Goal: Task Accomplishment & Management: Complete application form

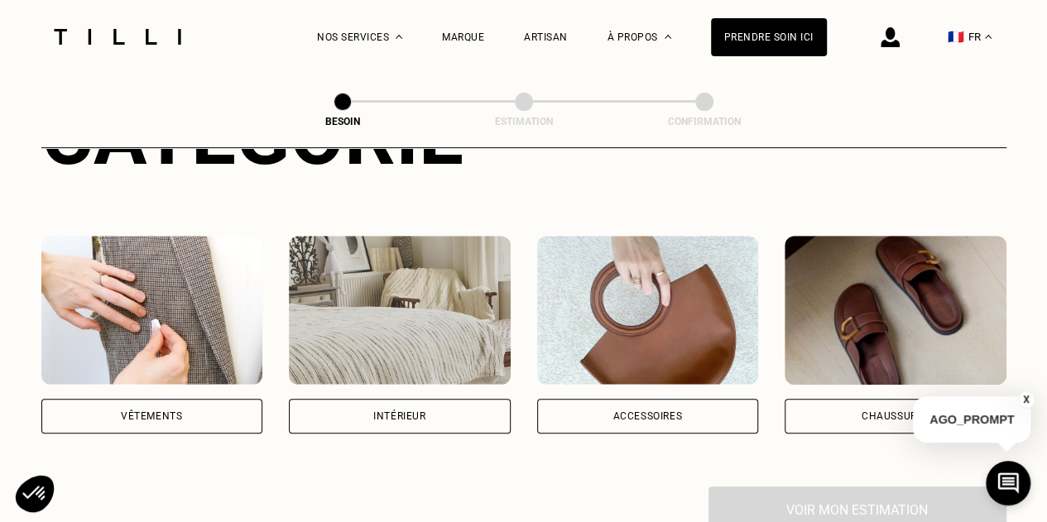
scroll to position [299, 0]
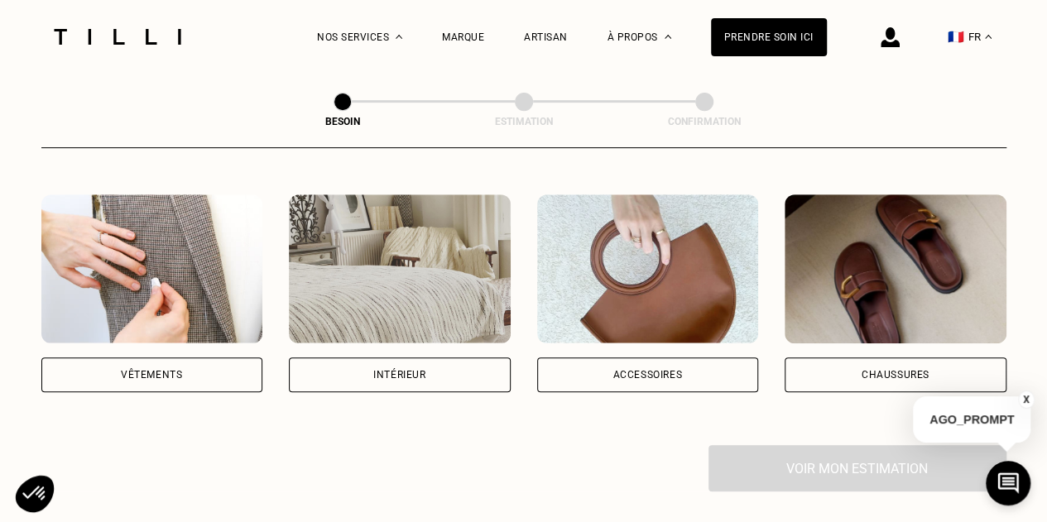
click at [638, 363] on div "Accessoires" at bounding box center [648, 375] width 222 height 35
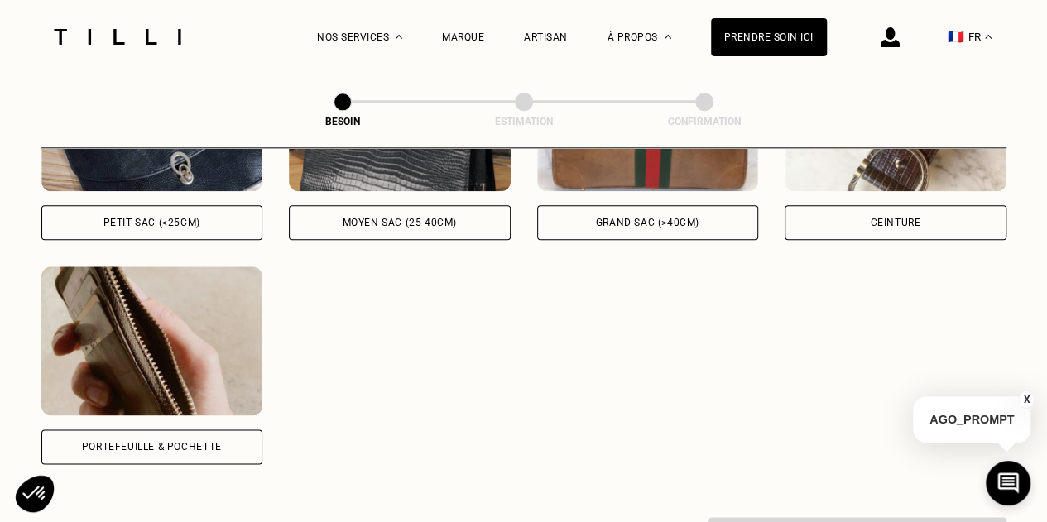
scroll to position [793, 0]
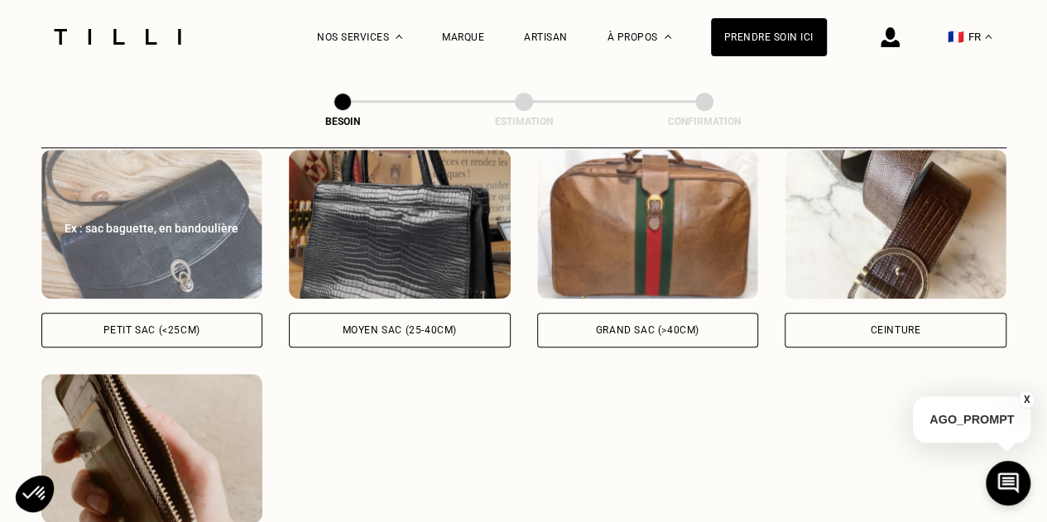
click at [202, 314] on div "Petit sac (<25cm)" at bounding box center [152, 330] width 222 height 35
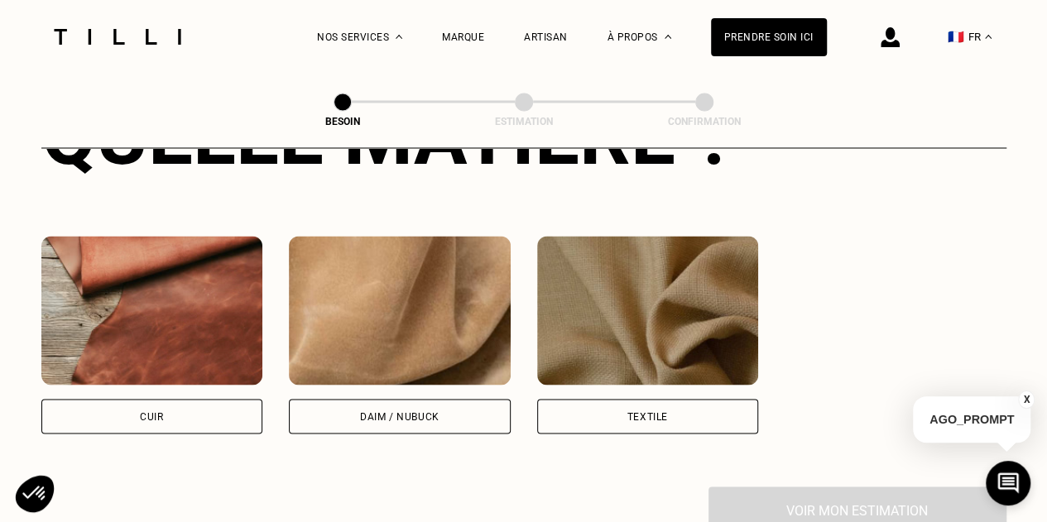
scroll to position [1379, 0]
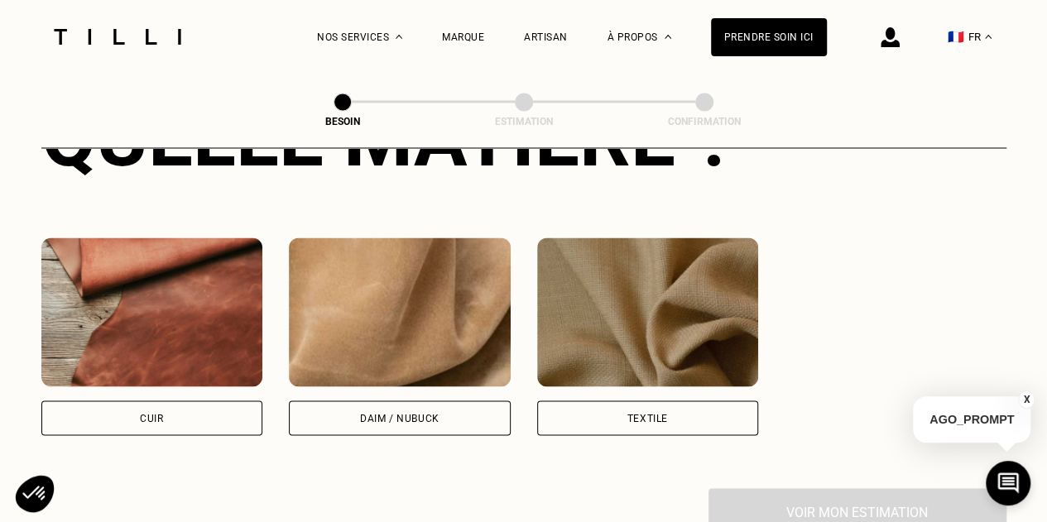
click at [632, 413] on div "Textile" at bounding box center [647, 418] width 41 height 10
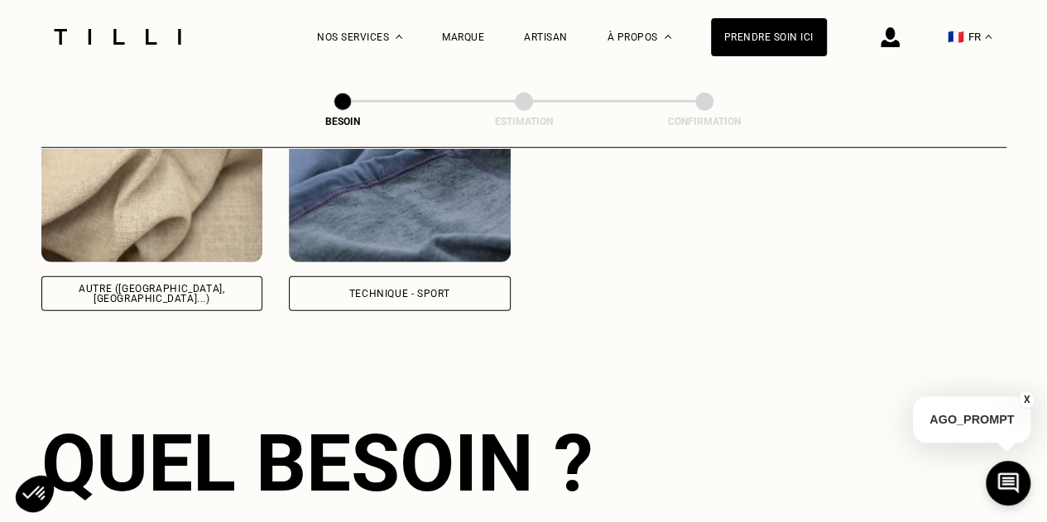
scroll to position [2185, 0]
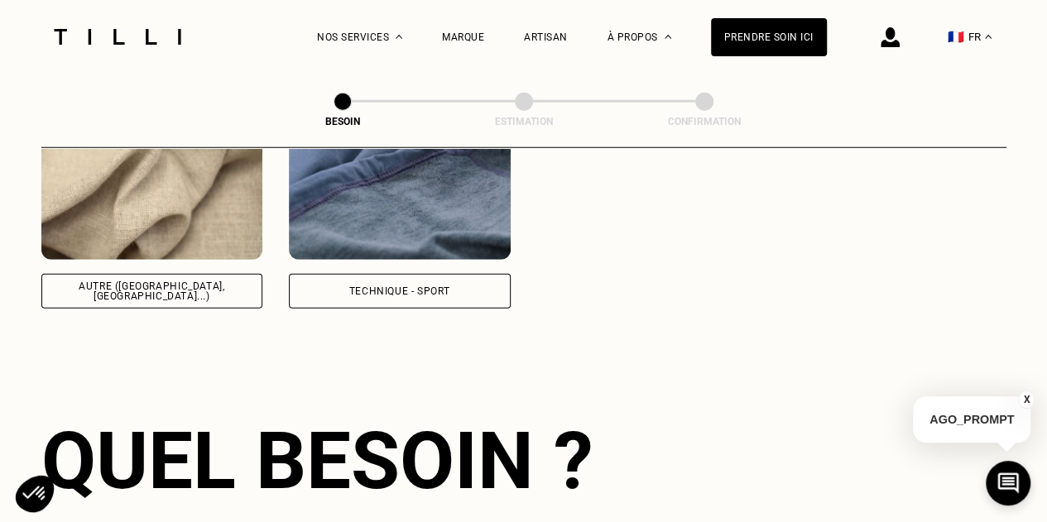
click at [208, 281] on div "Autre ([GEOGRAPHIC_DATA], [GEOGRAPHIC_DATA]...)" at bounding box center [152, 291] width 194 height 20
select select "FR"
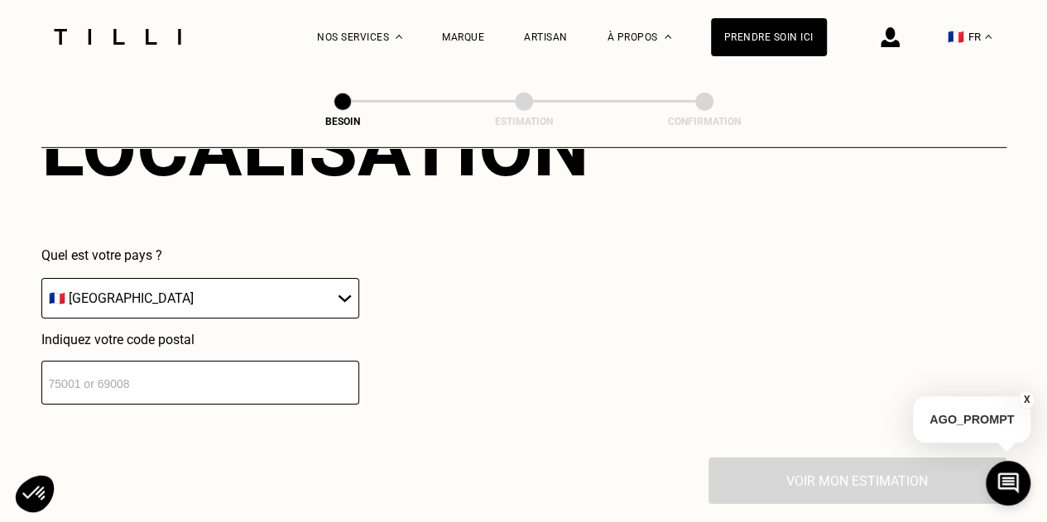
scroll to position [2500, 0]
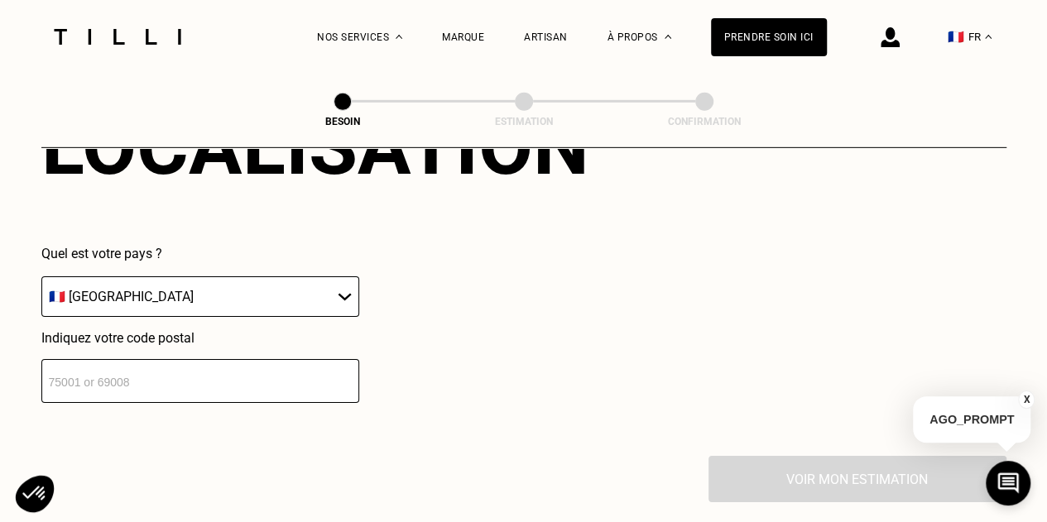
click at [233, 367] on input "number" at bounding box center [200, 381] width 318 height 44
type input "75011"
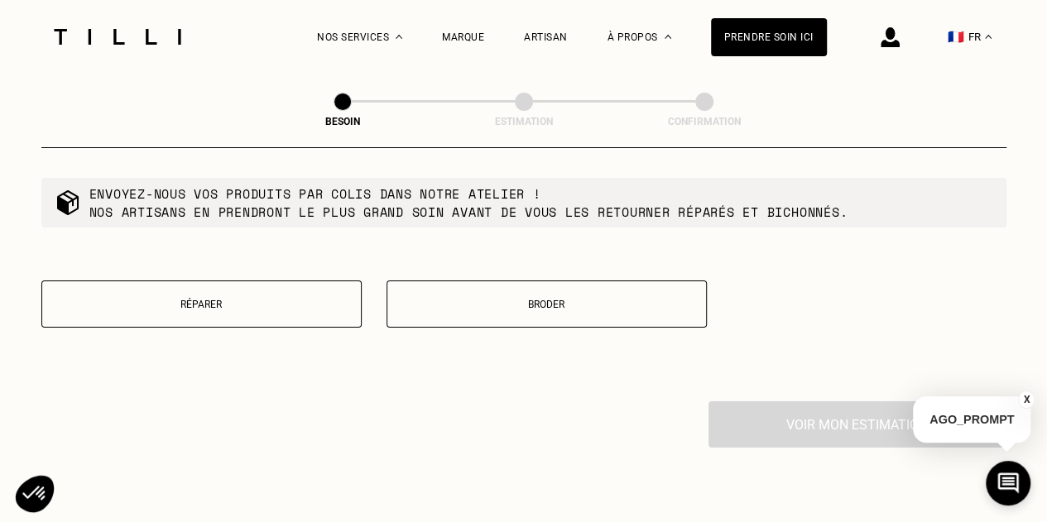
scroll to position [2940, 0]
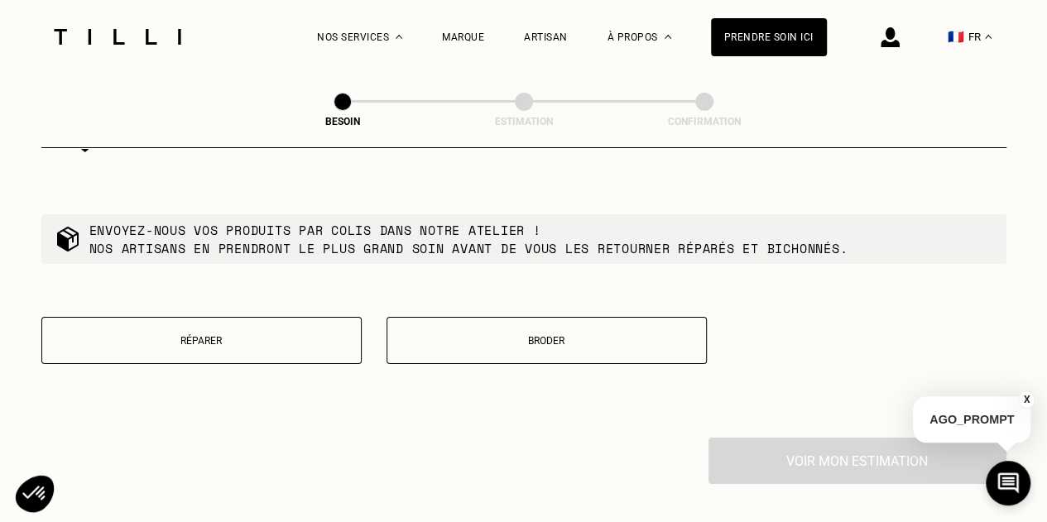
click at [267, 348] on button "Réparer" at bounding box center [201, 340] width 320 height 47
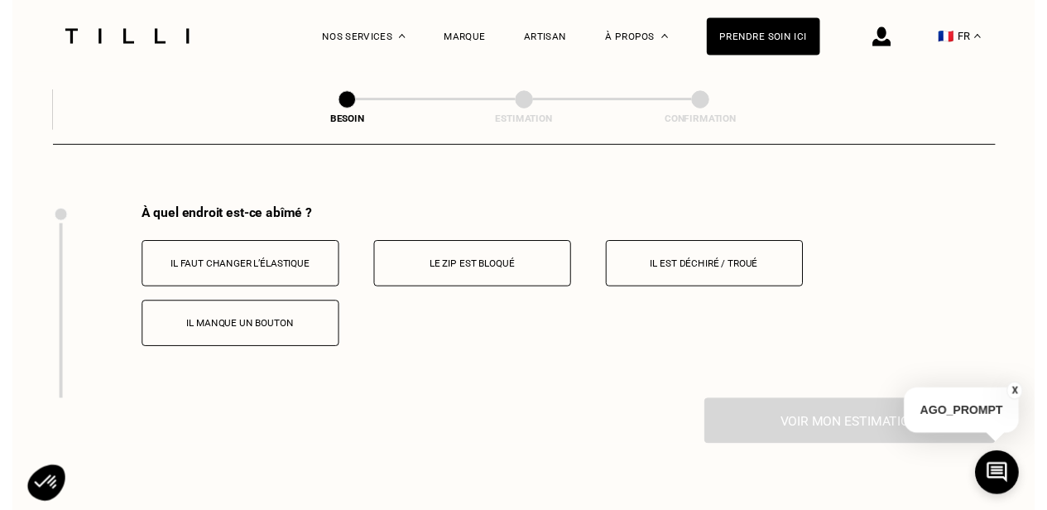
scroll to position [3165, 0]
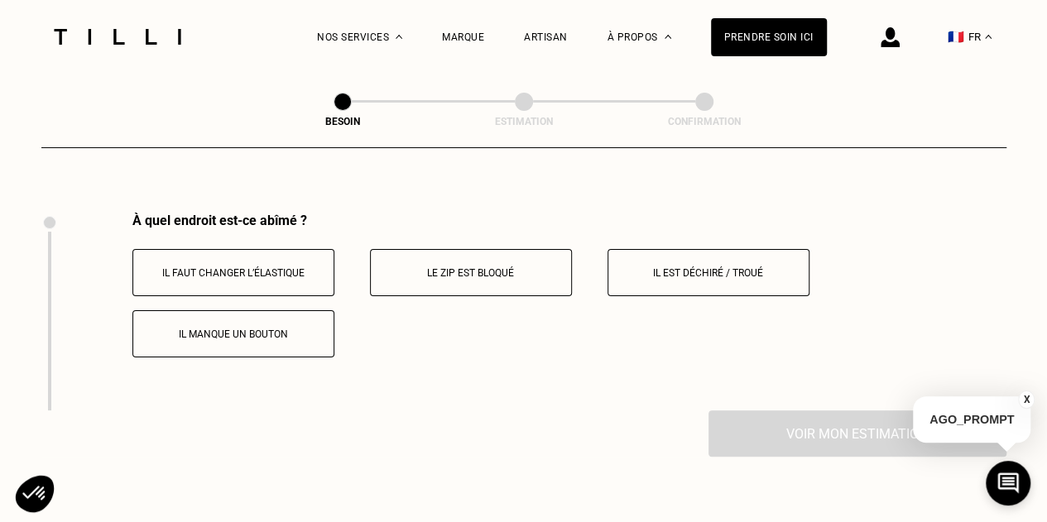
click at [704, 267] on p "Il est déchiré / troué" at bounding box center [709, 273] width 184 height 12
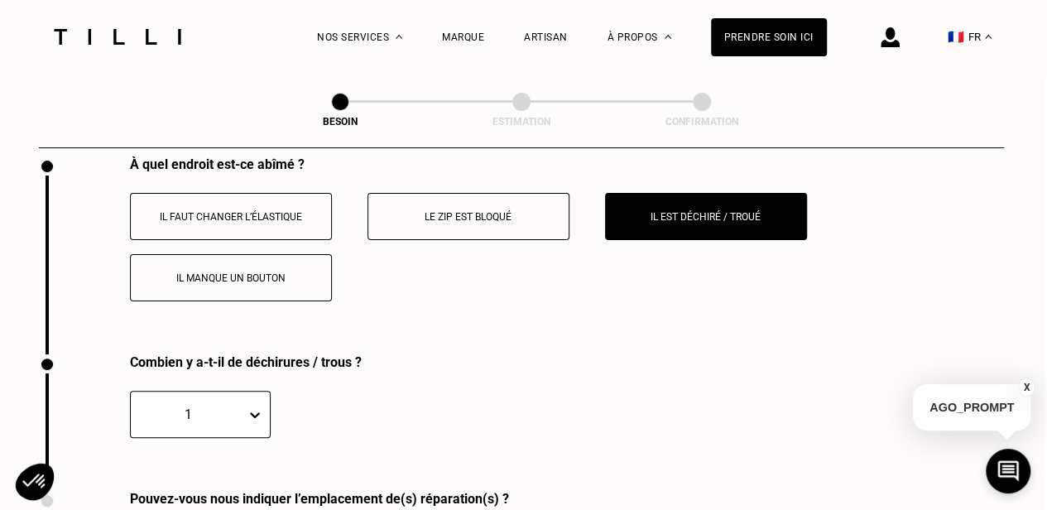
scroll to position [3381, 10]
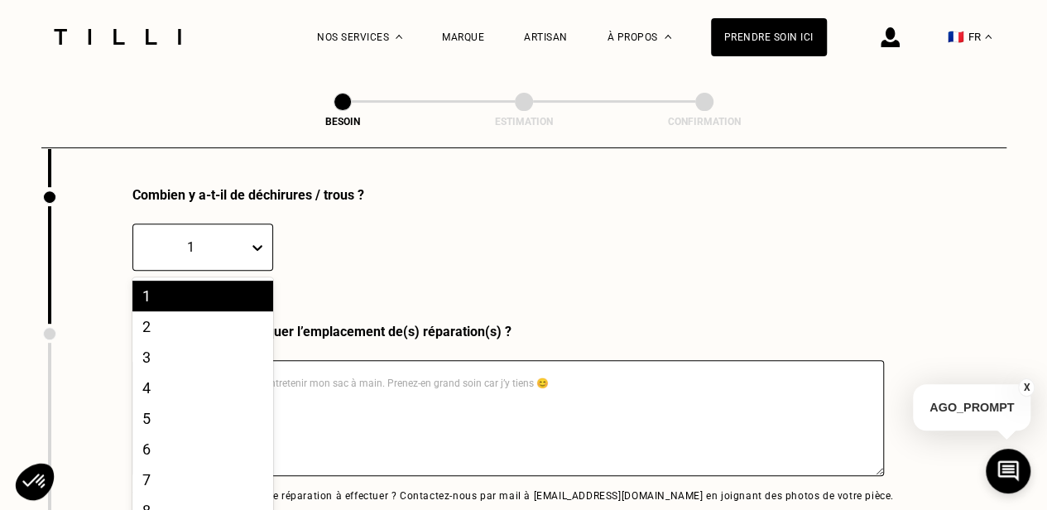
click at [201, 243] on div "1" at bounding box center [191, 247] width 98 height 16
click at [185, 319] on div "2" at bounding box center [202, 325] width 141 height 31
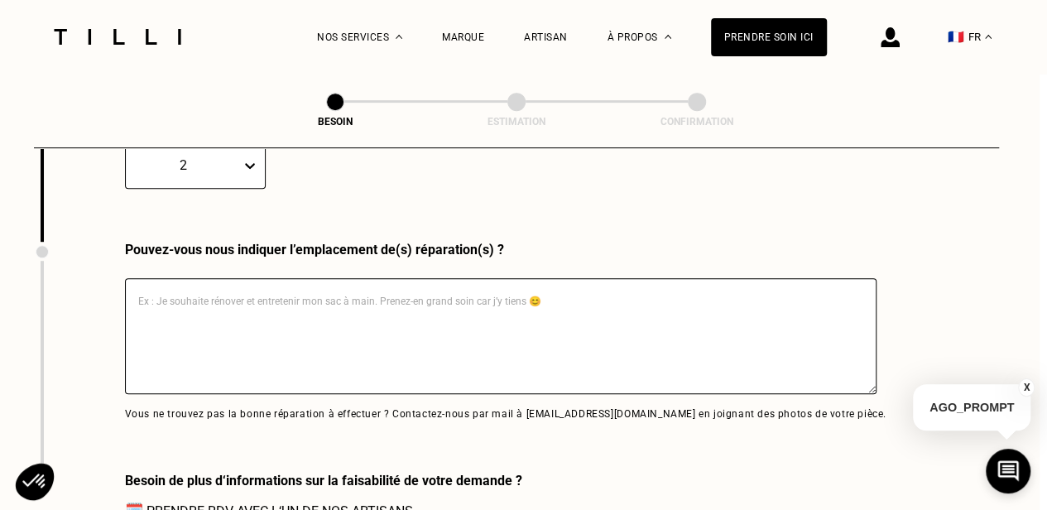
scroll to position [3476, 8]
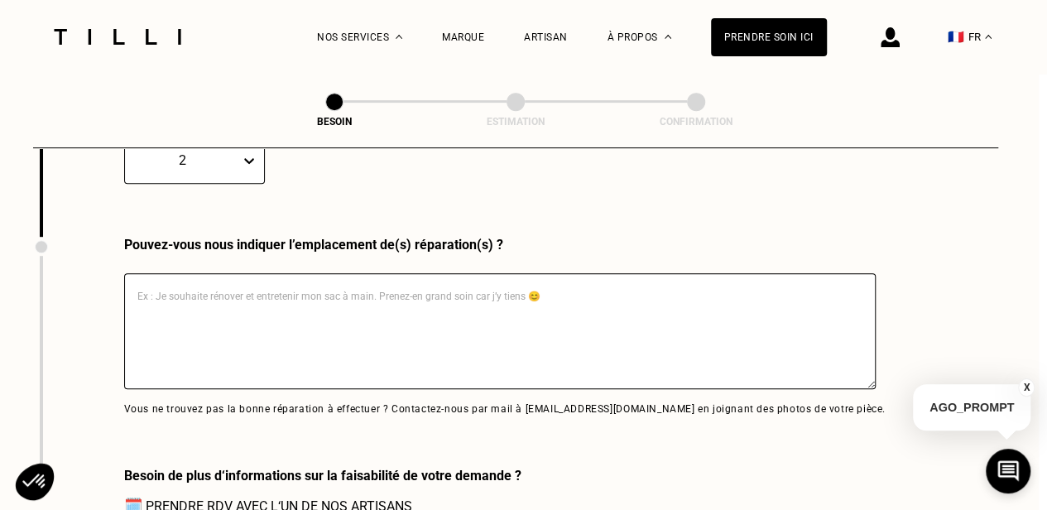
click at [347, 303] on textarea at bounding box center [500, 331] width 752 height 116
click at [347, 303] on textarea "Bonjour" at bounding box center [500, 331] width 752 height 116
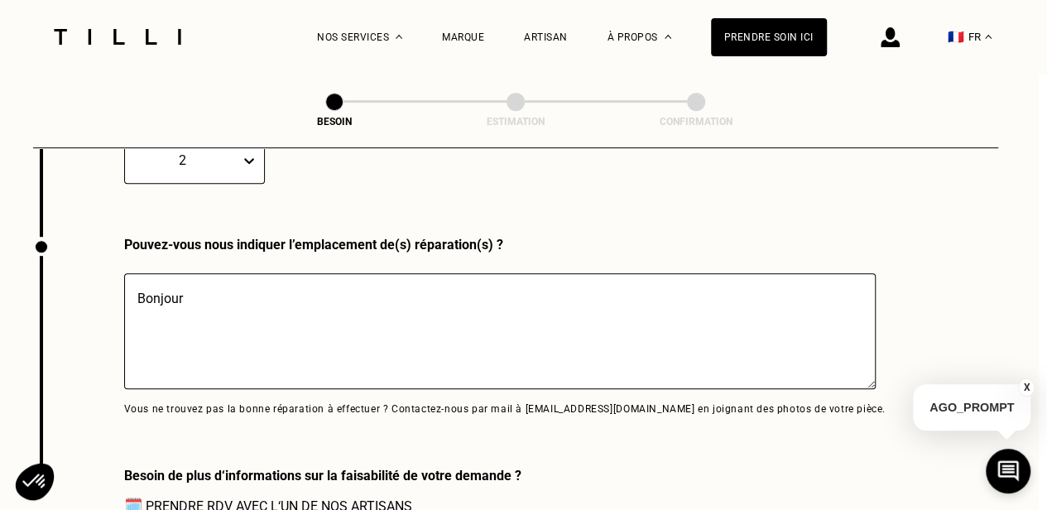
click at [271, 285] on textarea "Bonjour" at bounding box center [500, 331] width 752 height 116
click at [287, 307] on textarea "Bonjour, Le système de fermeture de mon sac" at bounding box center [500, 331] width 752 height 116
click at [437, 307] on textarea "Bonjour, Le système de fermeture aimanté de mon sac" at bounding box center [500, 331] width 752 height 116
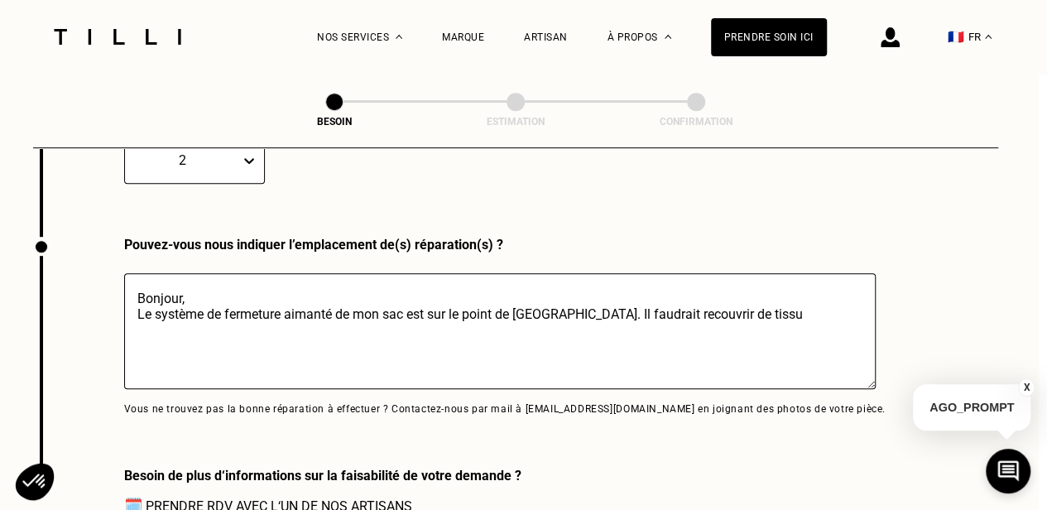
scroll to position [3523, 8]
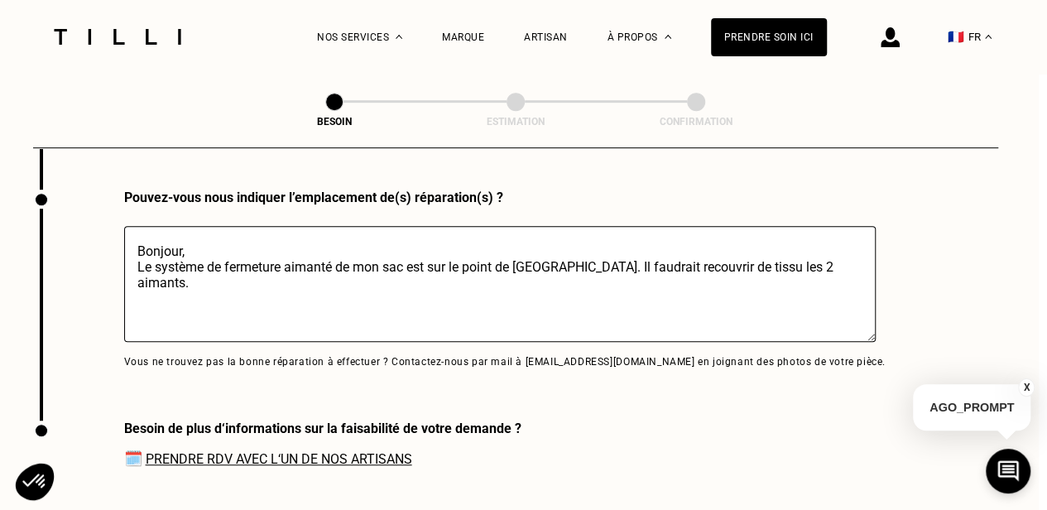
click at [409, 257] on textarea "Bonjour, Le système de fermeture aimanté de mon sac est sur le point de [GEOGRA…" at bounding box center [500, 284] width 752 height 116
click at [404, 259] on textarea "Bonjour, Le système de fermeture aimanté de mon sac (Olend Mico Ona Soft Bag)es…" at bounding box center [500, 284] width 752 height 116
click at [440, 291] on textarea "Bonjour, Le système de fermeture aimanté de mon sac en matière "doudoune" (Olen…" at bounding box center [500, 284] width 752 height 116
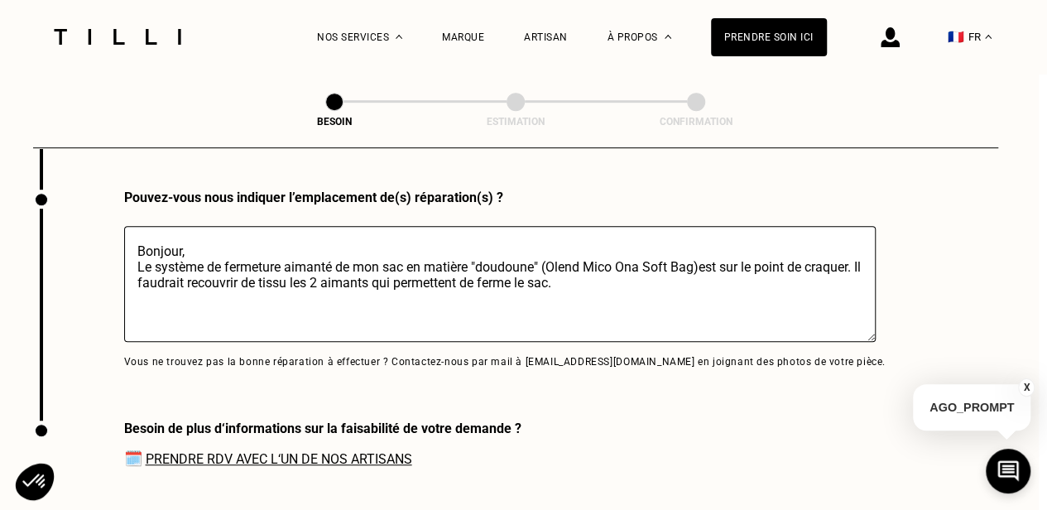
click at [704, 262] on textarea "Bonjour, Le système de fermeture aimanté de mon sac en matière "doudoune" (Olen…" at bounding box center [500, 284] width 752 height 116
click at [636, 286] on textarea "Bonjour, Le système de fermeture aimanté de mon sac en matière "doudoune" (Olen…" at bounding box center [500, 284] width 752 height 116
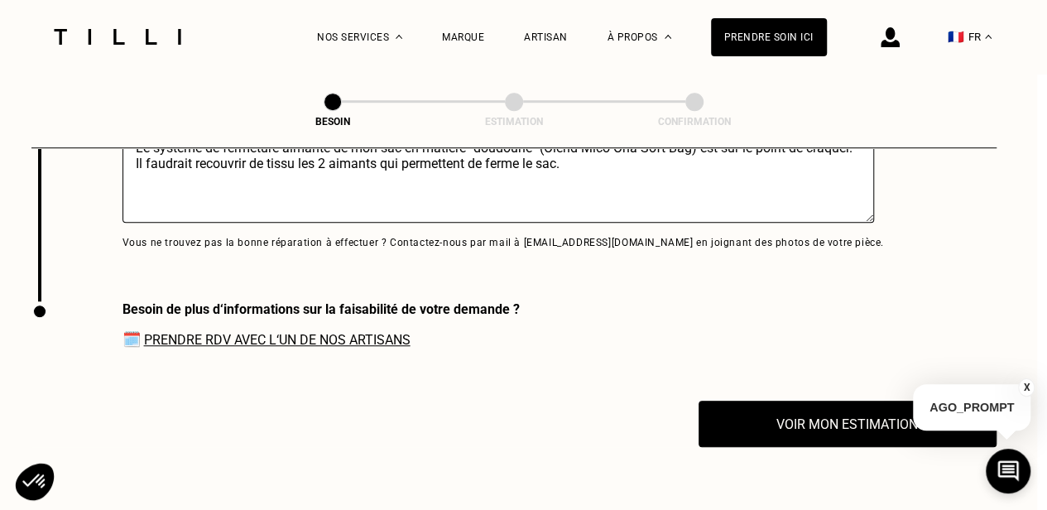
scroll to position [3643, 10]
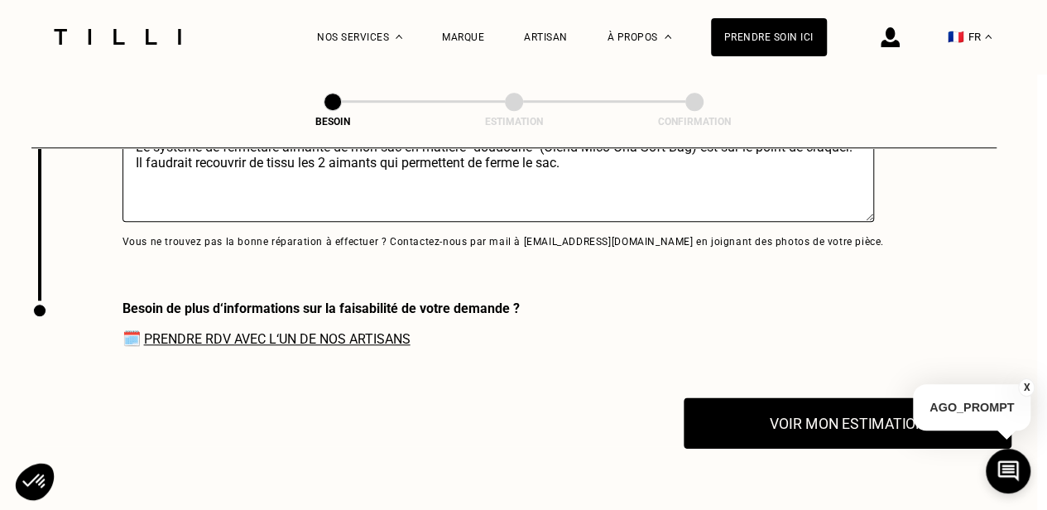
type textarea "Bonjour, Le système de fermeture aimanté de mon sac en matière "doudoune" (Olen…"
click at [776, 417] on button "Voir mon estimation" at bounding box center [848, 422] width 328 height 51
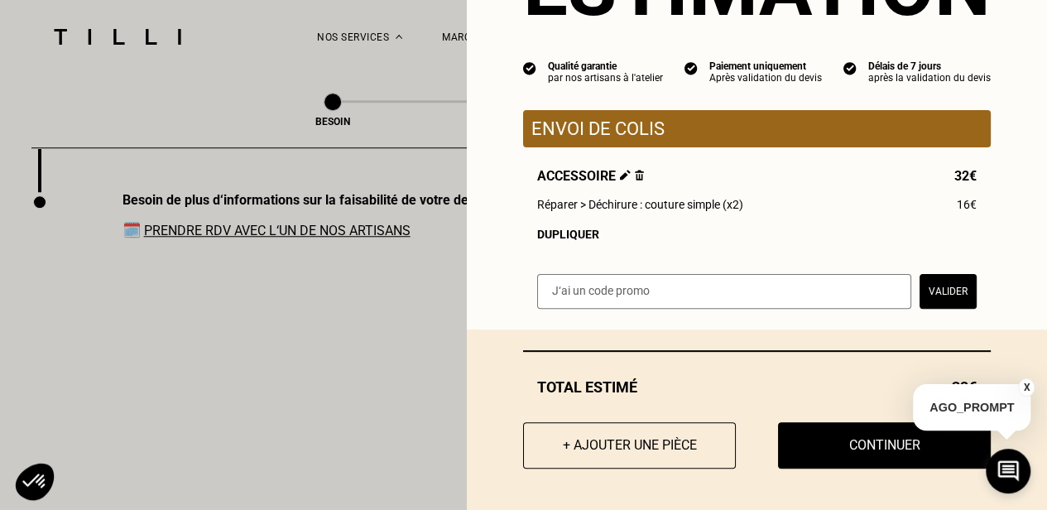
scroll to position [3752, 10]
click at [1028, 387] on button "X" at bounding box center [1026, 387] width 17 height 18
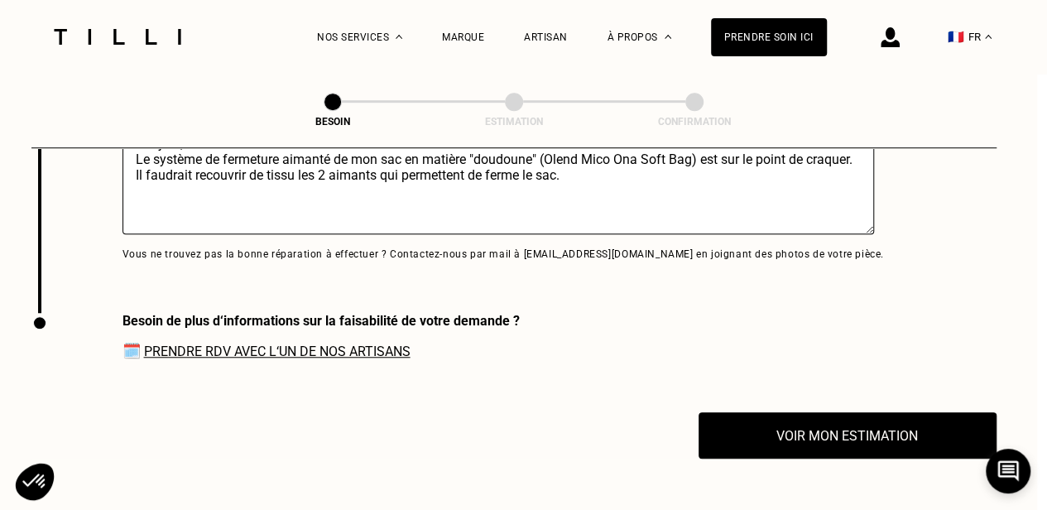
scroll to position [3631, 10]
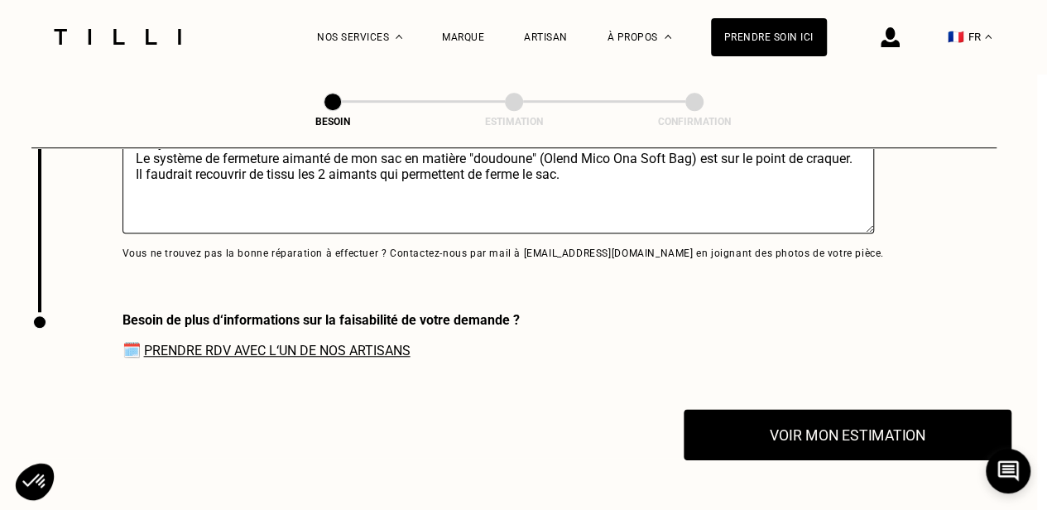
click at [772, 421] on button "Voir mon estimation" at bounding box center [848, 434] width 328 height 51
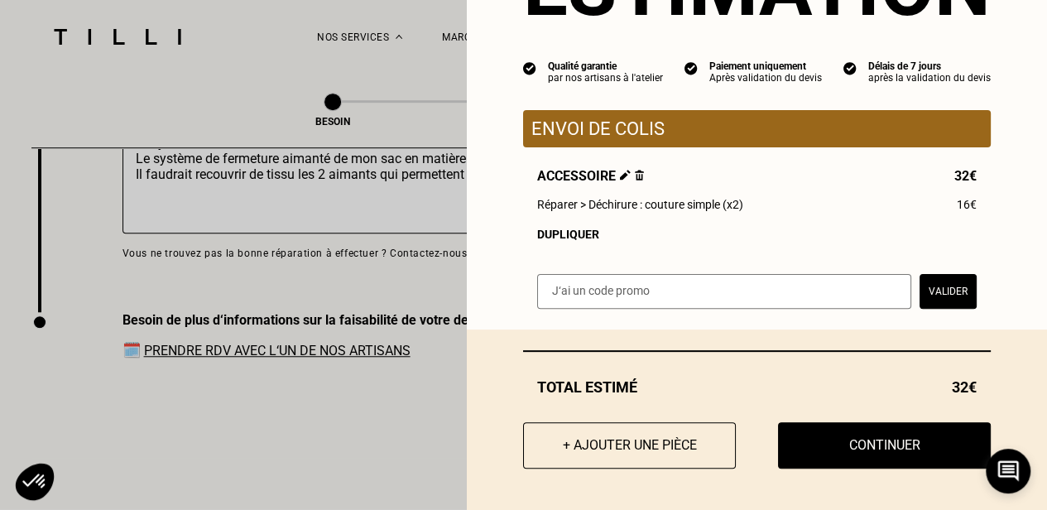
scroll to position [0, 0]
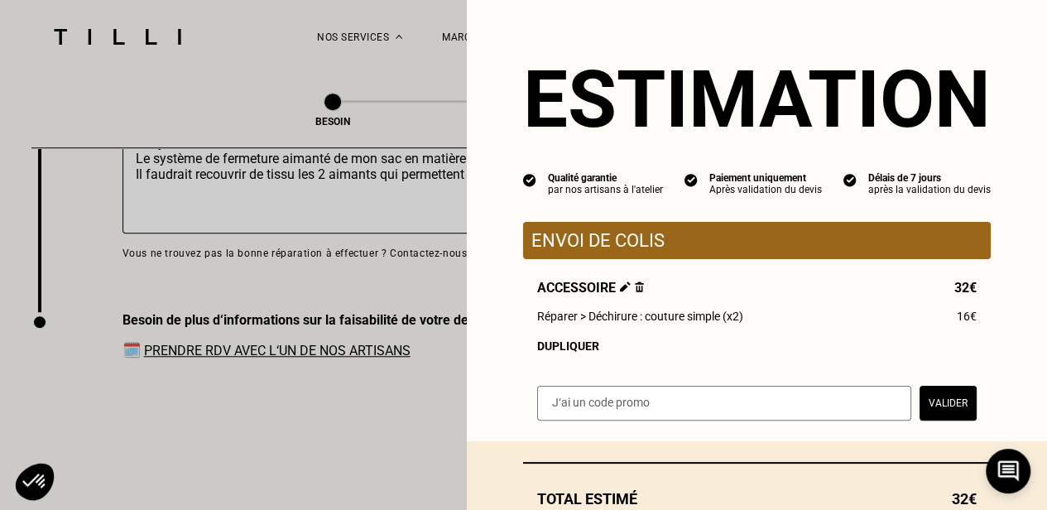
click at [621, 402] on input "text" at bounding box center [724, 403] width 374 height 35
paste input "LILYSILK-TILLI-6"
type input "LILYSILK-TILLI-6"
click at [939, 406] on button "Valider" at bounding box center [948, 403] width 57 height 35
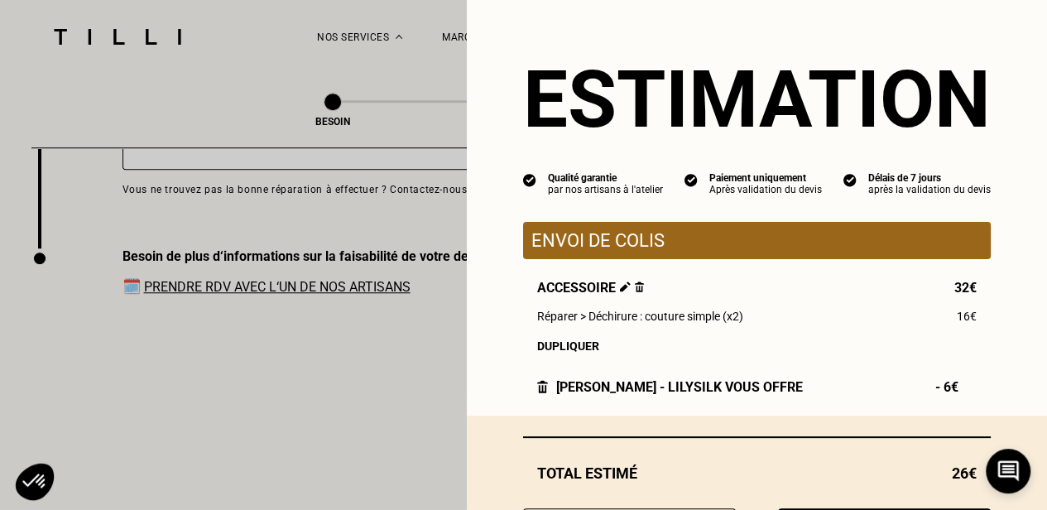
scroll to position [92, 0]
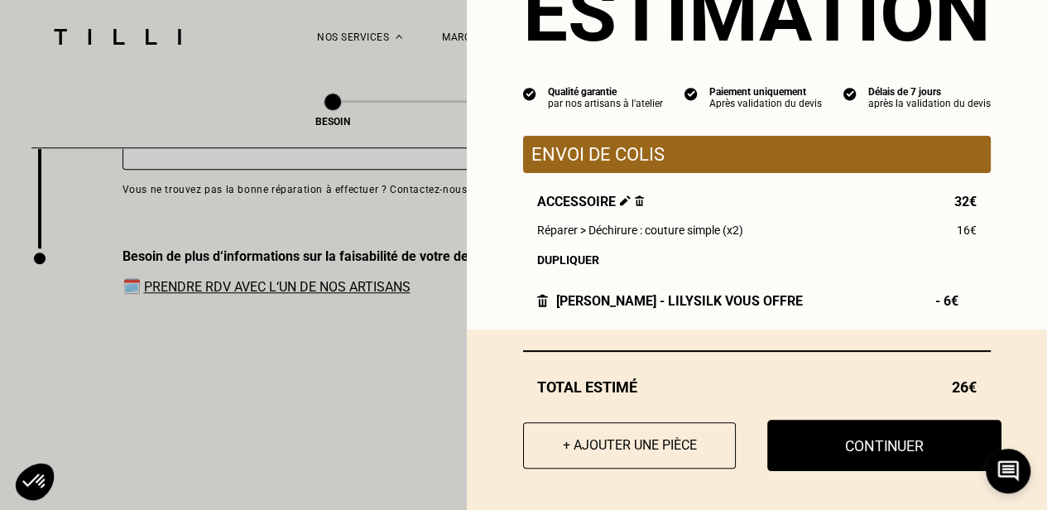
click at [792, 453] on button "Continuer" at bounding box center [884, 445] width 234 height 51
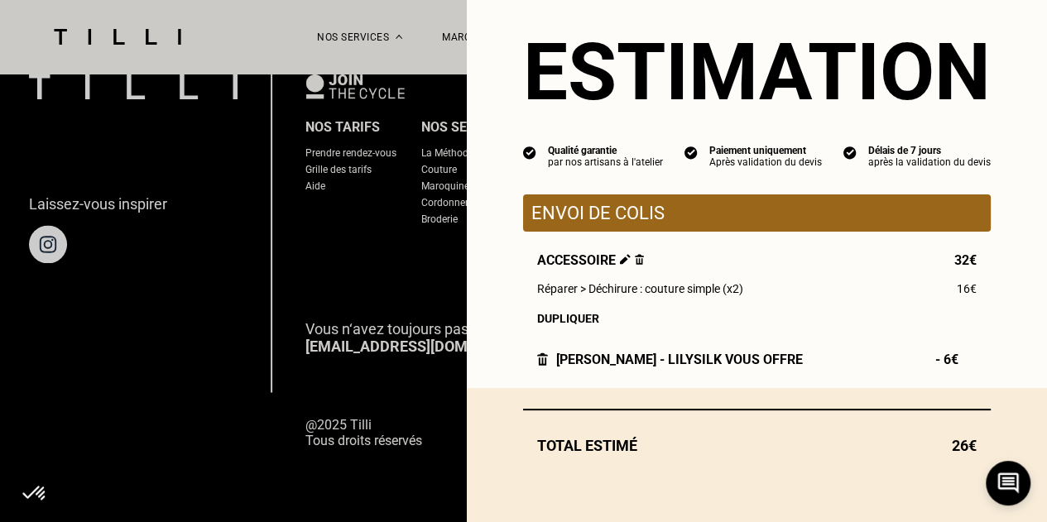
scroll to position [33, 0]
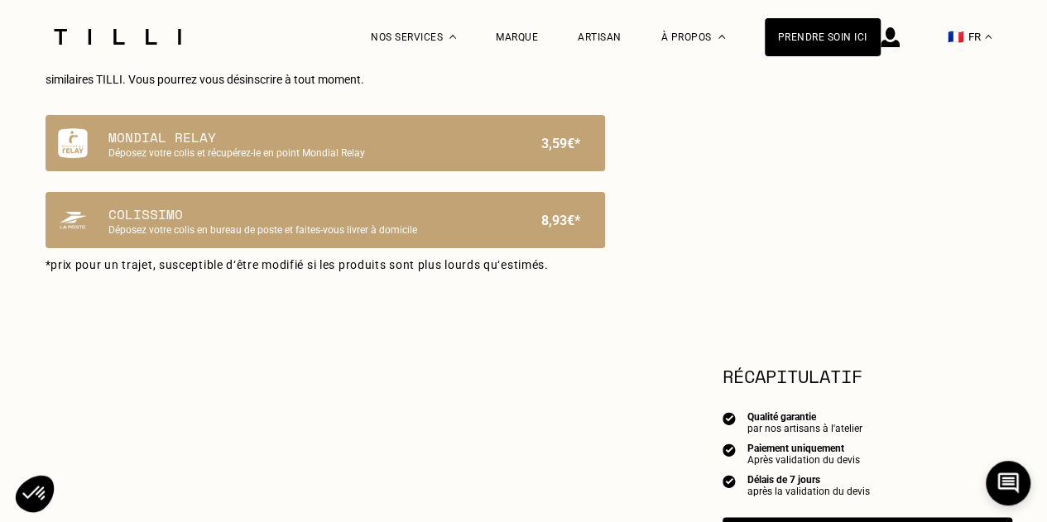
select select "FR"
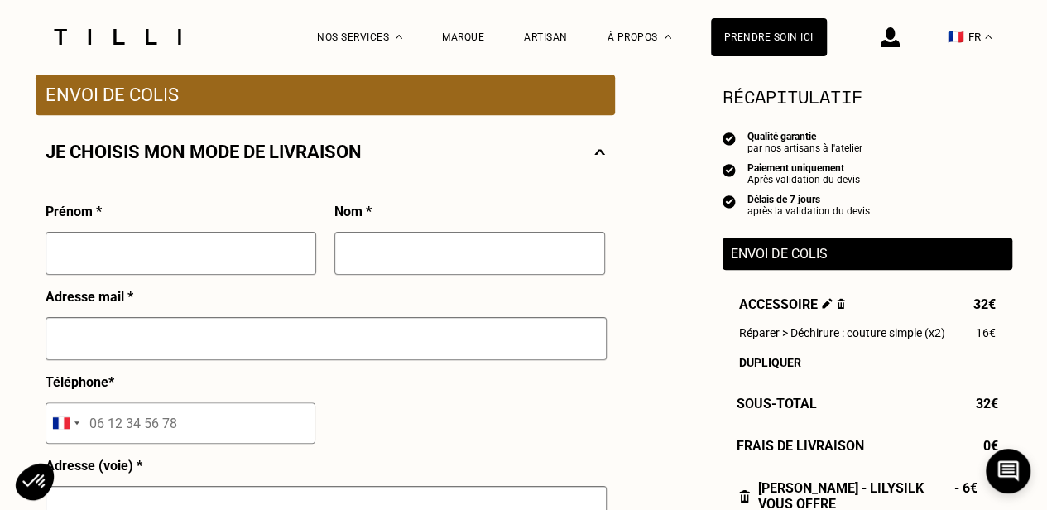
scroll to position [339, 0]
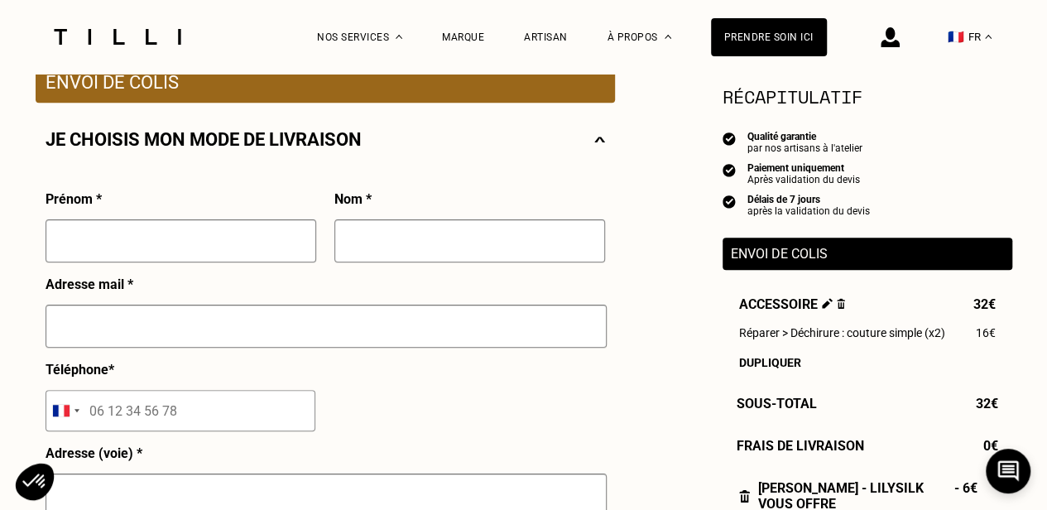
click at [216, 248] on input "text" at bounding box center [181, 240] width 271 height 43
type input "APOLLINE"
type input "MOISAN"
type input "[EMAIL_ADDRESS][DOMAIN_NAME]"
type input "06 95 07 06 59"
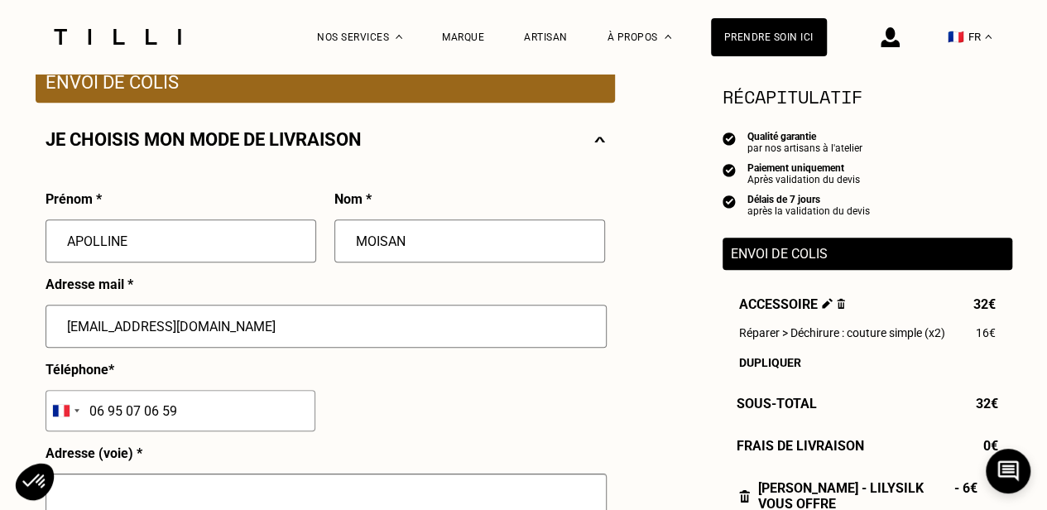
type input "[STREET_ADDRESS][PERSON_NAME]"
select select "BE"
type input "[GEOGRAPHIC_DATA] 11"
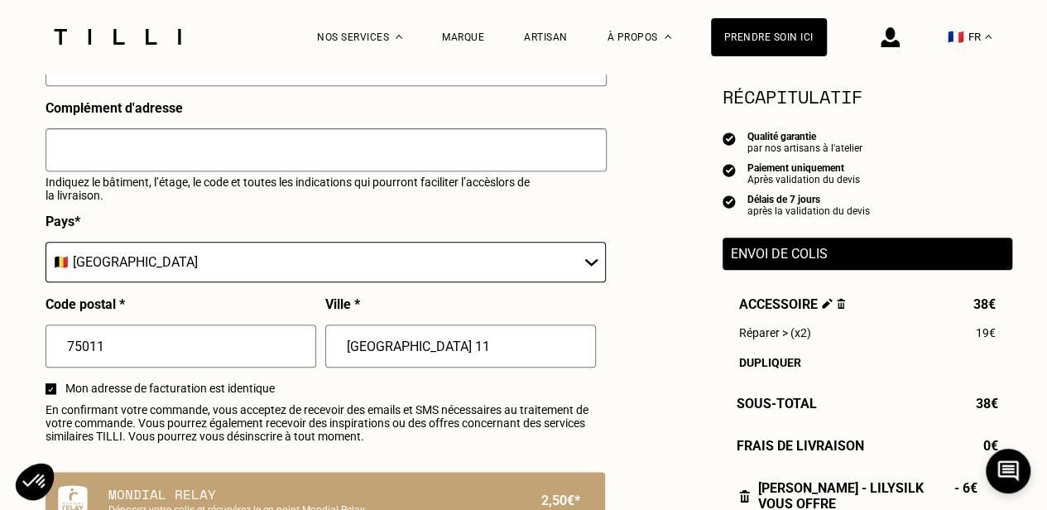
scroll to position [772, 0]
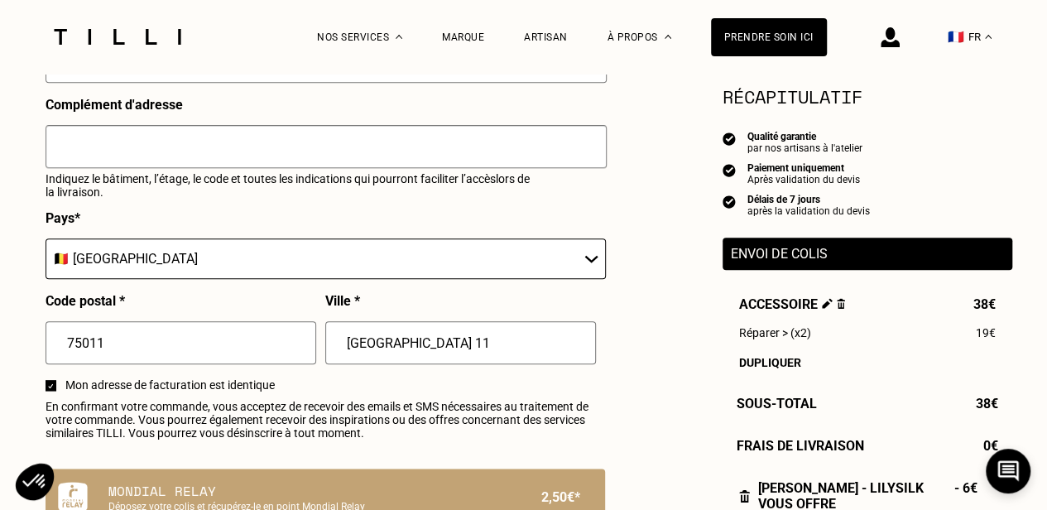
click at [231, 277] on select "🇩🇪 [GEOGRAPHIC_DATA] 🇦🇹 [GEOGRAPHIC_DATA] 🇧🇪 [GEOGRAPHIC_DATA] 🇧🇬 Bulgarie 🇨🇾 C…" at bounding box center [326, 258] width 560 height 41
drag, startPoint x: 76, startPoint y: 262, endPoint x: 49, endPoint y: 262, distance: 27.3
click at [49, 262] on select "🇩🇪 [GEOGRAPHIC_DATA] 🇦🇹 [GEOGRAPHIC_DATA] 🇧🇪 [GEOGRAPHIC_DATA] 🇧🇬 Bulgarie 🇨🇾 C…" at bounding box center [326, 258] width 560 height 41
click at [169, 251] on select "🇩🇪 [GEOGRAPHIC_DATA] 🇦🇹 [GEOGRAPHIC_DATA] 🇧🇪 [GEOGRAPHIC_DATA] 🇧🇬 Bulgarie 🇨🇾 C…" at bounding box center [326, 258] width 560 height 41
select select "FR"
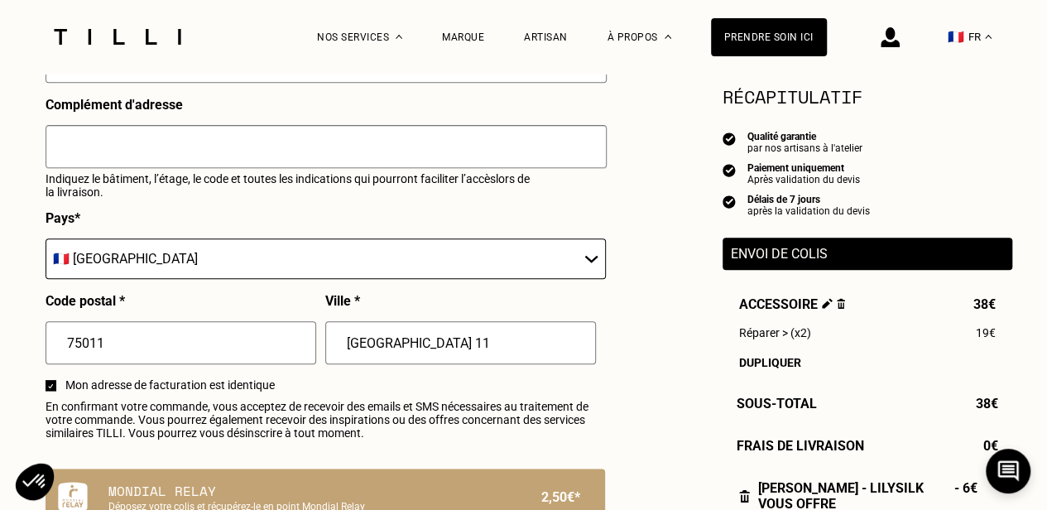
click at [46, 243] on select "🇩🇪 [GEOGRAPHIC_DATA] 🇦🇹 [GEOGRAPHIC_DATA] 🇧🇪 [GEOGRAPHIC_DATA] 🇧🇬 Bulgarie 🇨🇾 C…" at bounding box center [326, 258] width 560 height 41
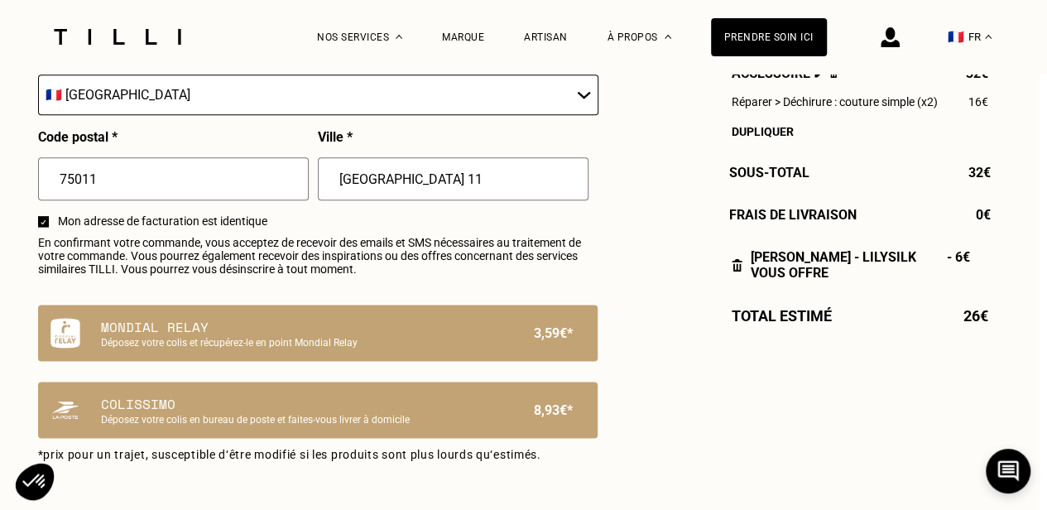
scroll to position [978, 7]
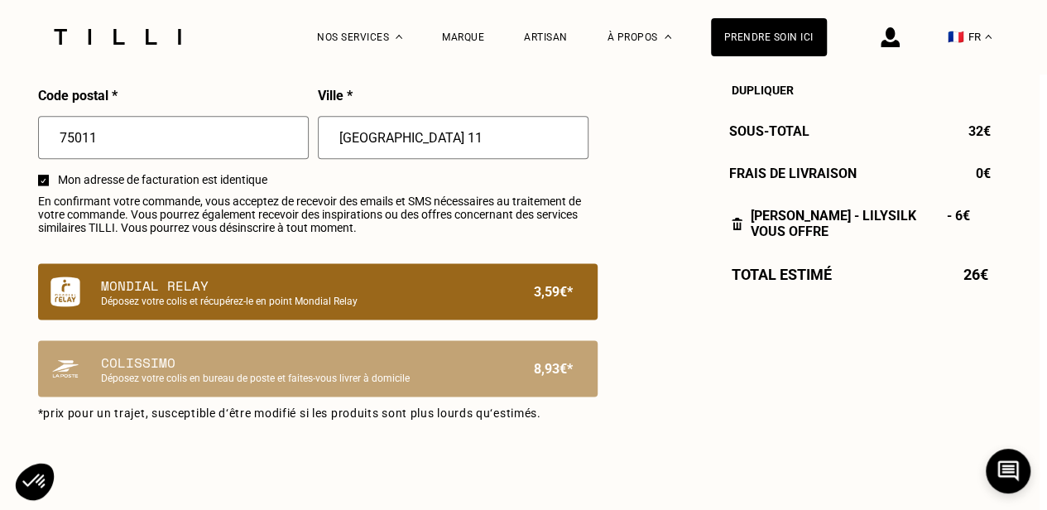
click at [418, 281] on p "Mondial Relay" at bounding box center [289, 286] width 377 height 20
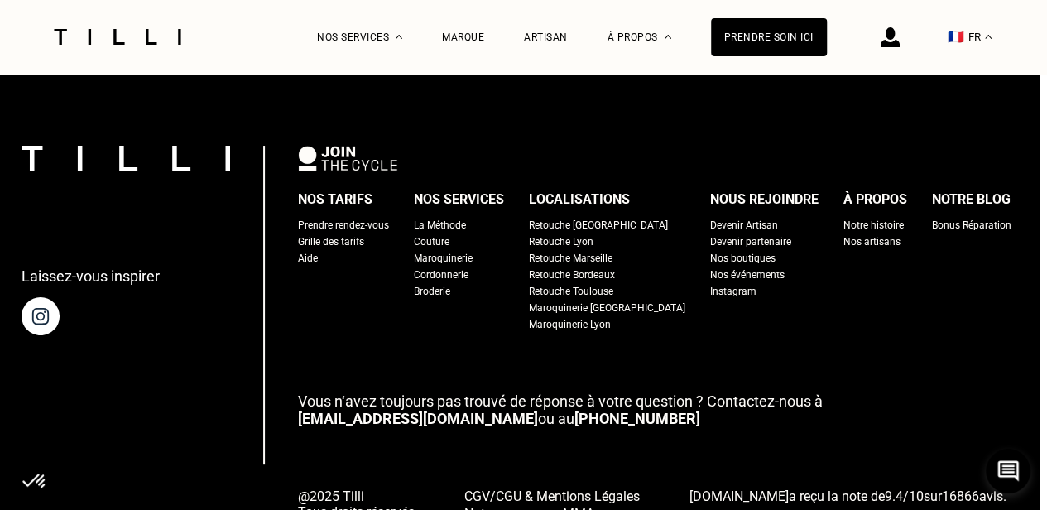
scroll to position [1926, 7]
